Goal: Information Seeking & Learning: Learn about a topic

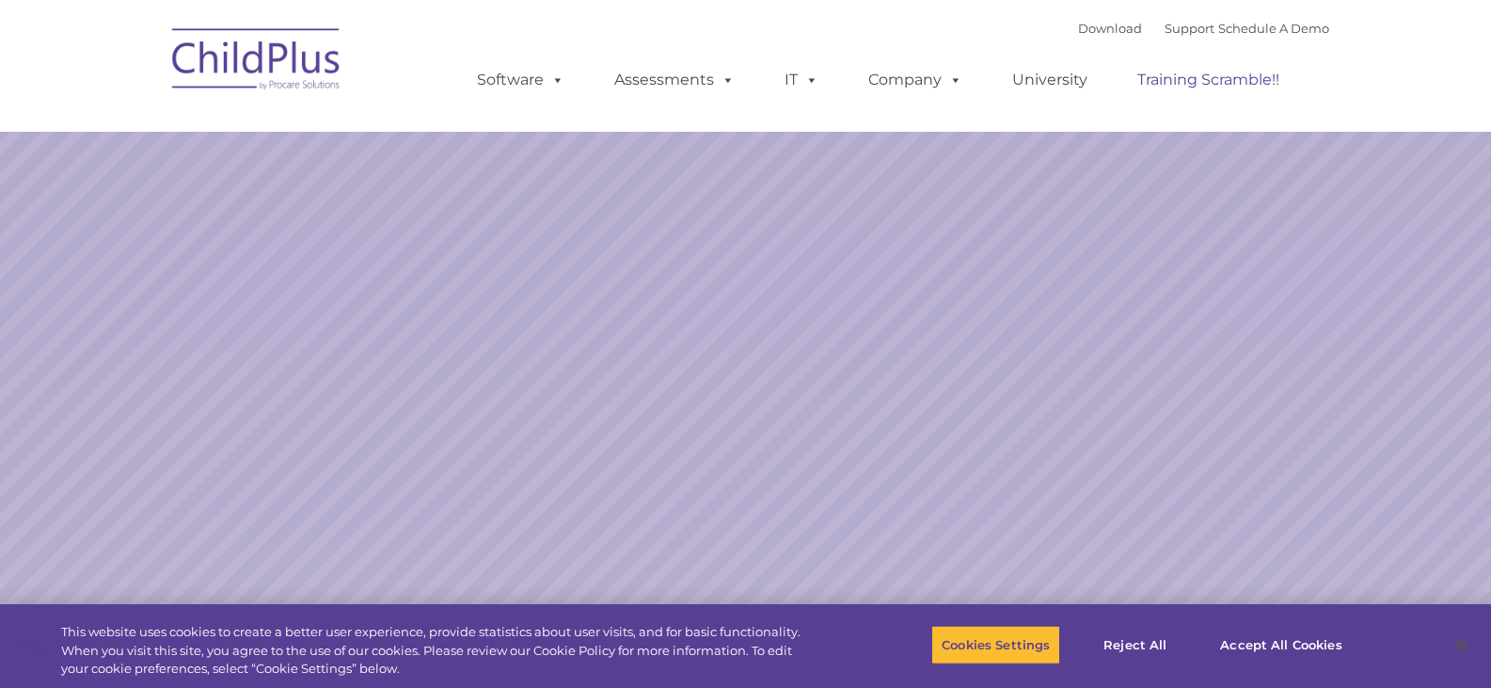
select select "MEDIUM"
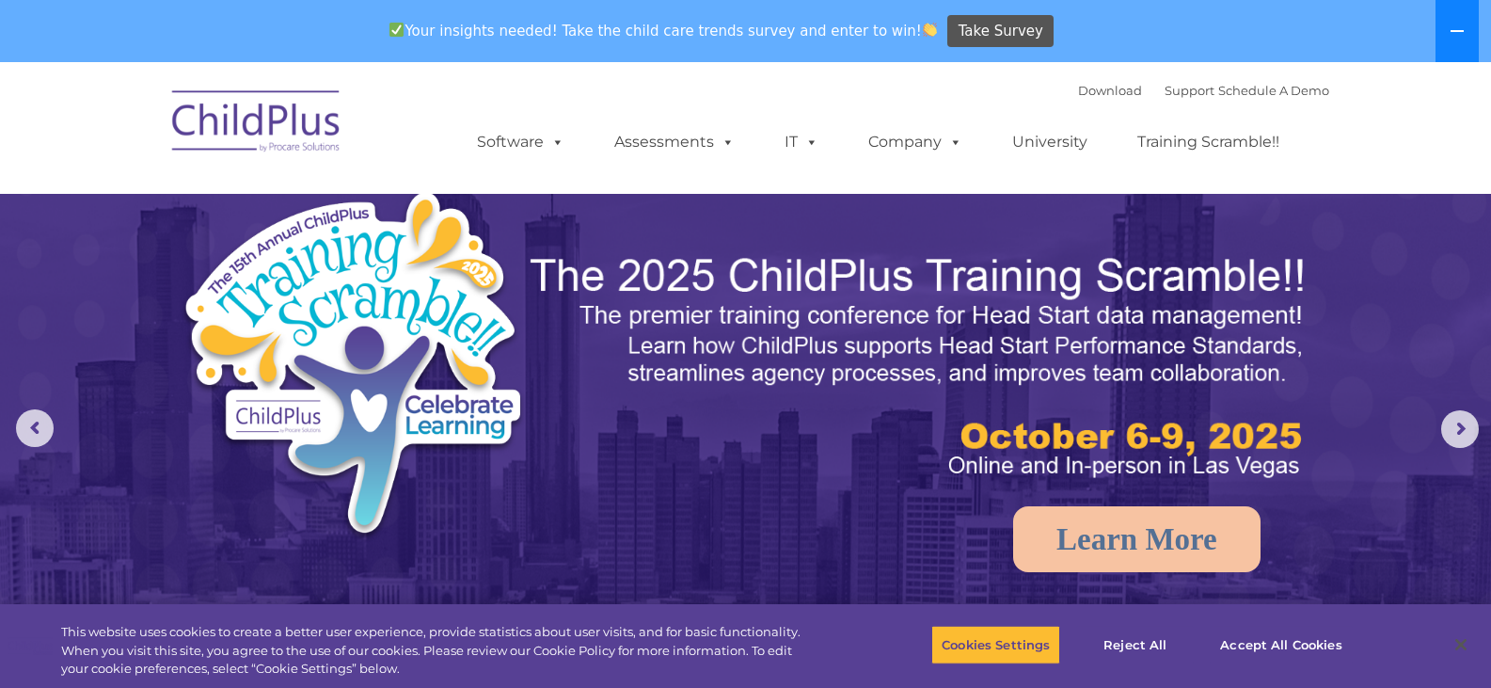
click at [1463, 27] on icon at bounding box center [1457, 31] width 15 height 15
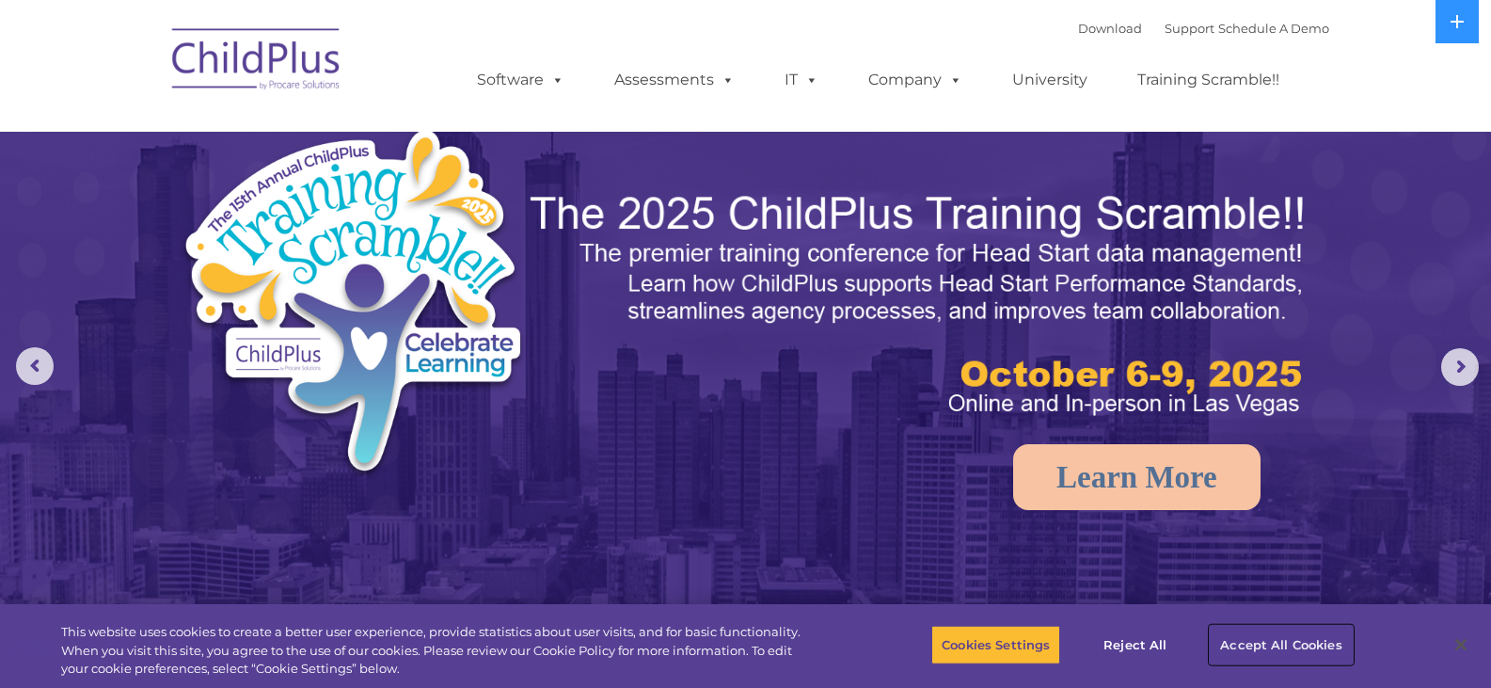
click at [1295, 640] on button "Accept All Cookies" at bounding box center [1281, 645] width 142 height 40
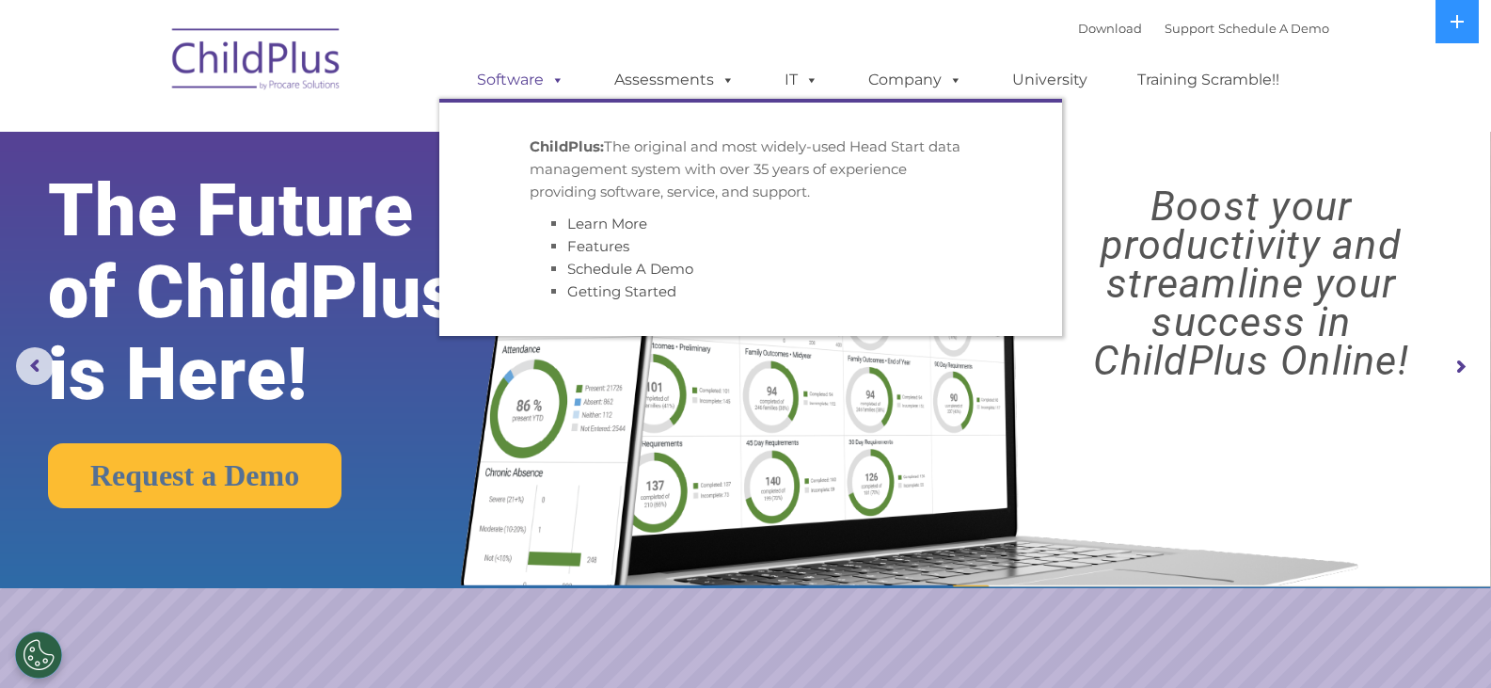
click at [532, 82] on link "Software" at bounding box center [520, 80] width 125 height 38
